Goal: Transaction & Acquisition: Purchase product/service

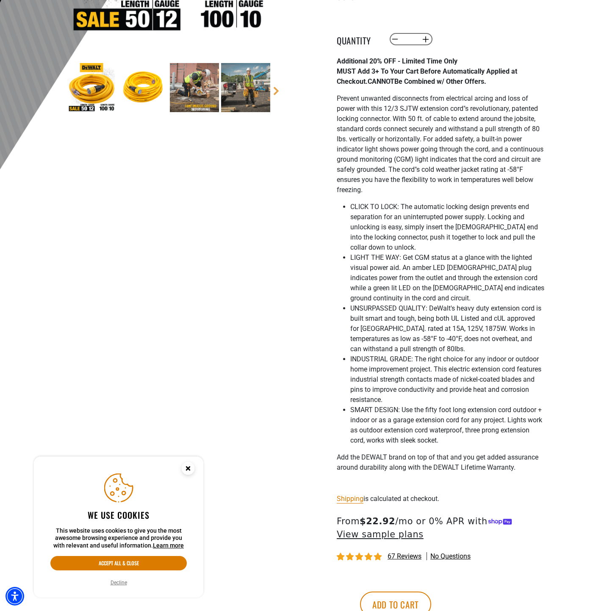
scroll to position [264, 0]
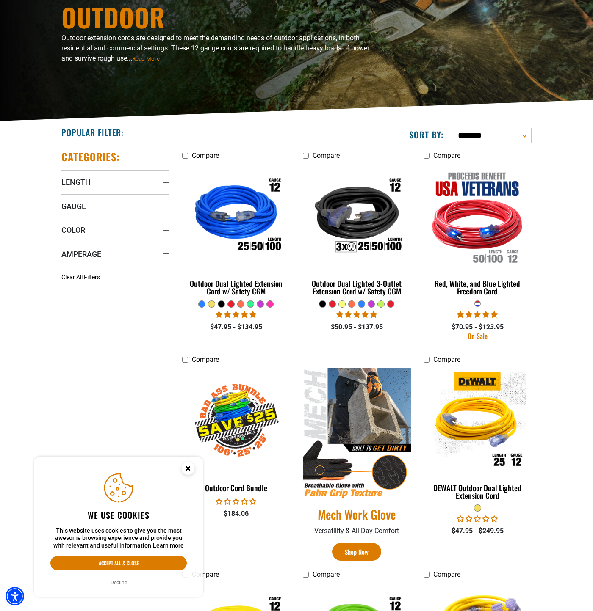
scroll to position [94, 0]
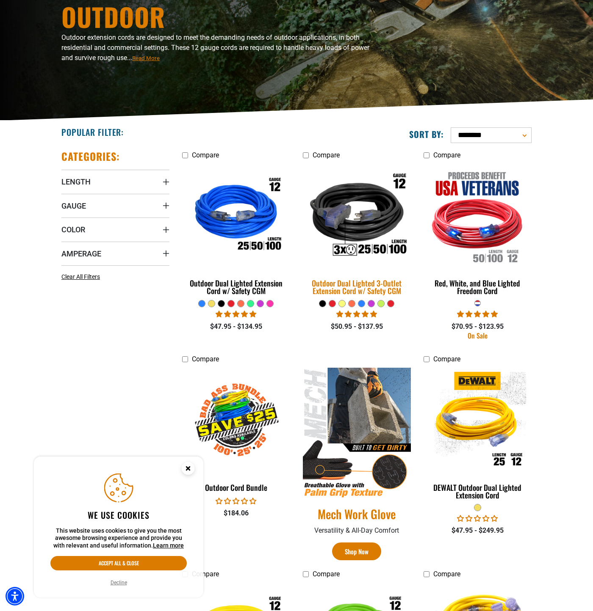
click at [364, 230] on img at bounding box center [356, 216] width 119 height 108
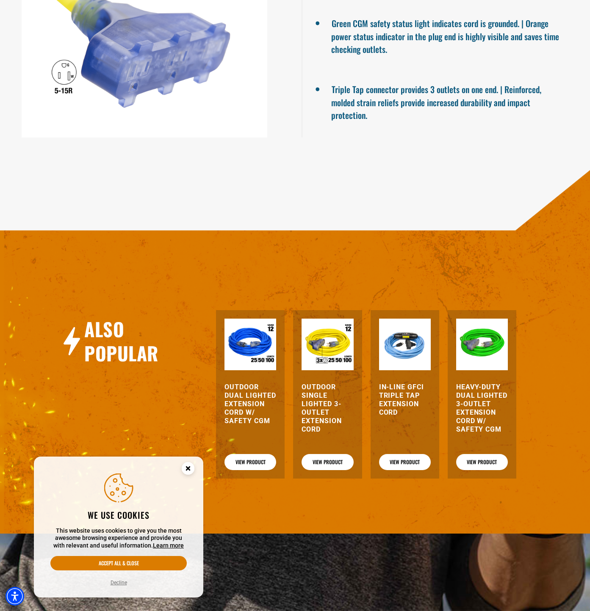
scroll to position [773, 0]
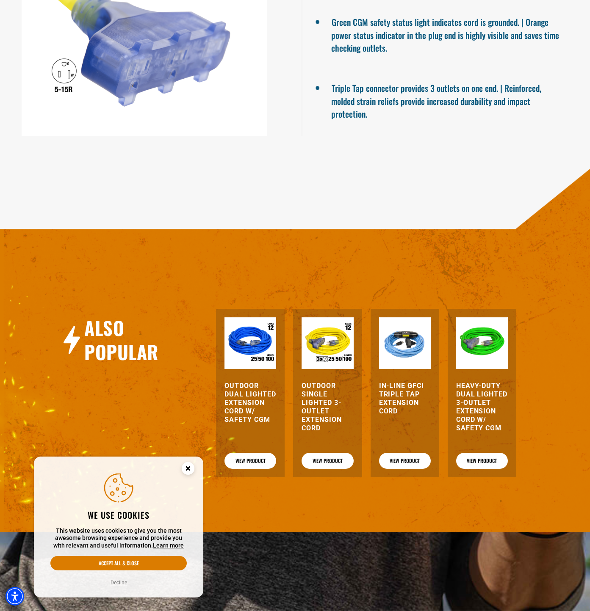
click at [405, 391] on h3 "In-Line GFCI Triple Tap Extension Cord" at bounding box center [405, 399] width 52 height 34
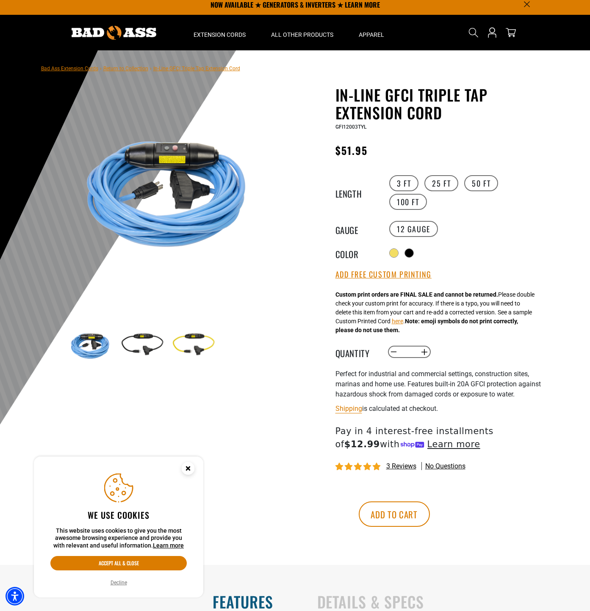
scroll to position [6, 0]
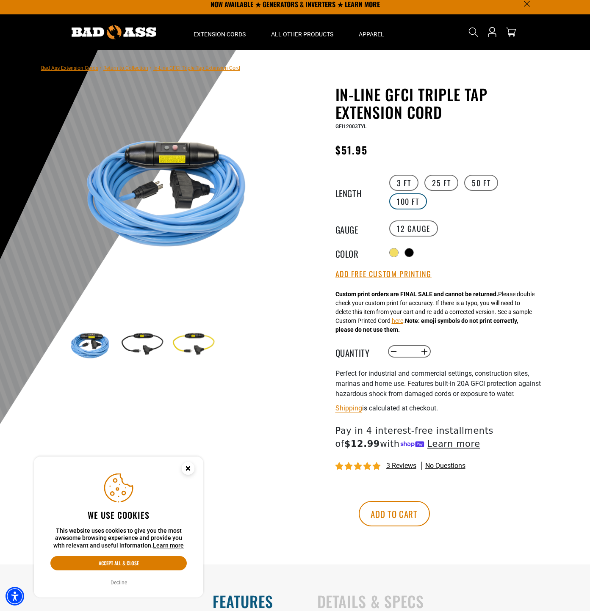
click at [417, 202] on label "100 FT" at bounding box center [408, 201] width 38 height 16
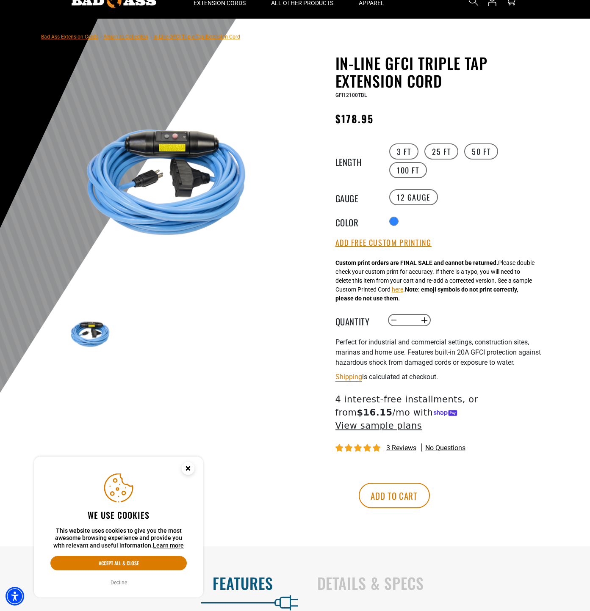
scroll to position [38, 0]
